Goal: Unclear

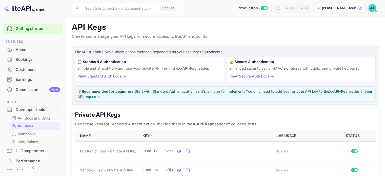
scroll to position [51, 0]
